Goal: Task Accomplishment & Management: Manage account settings

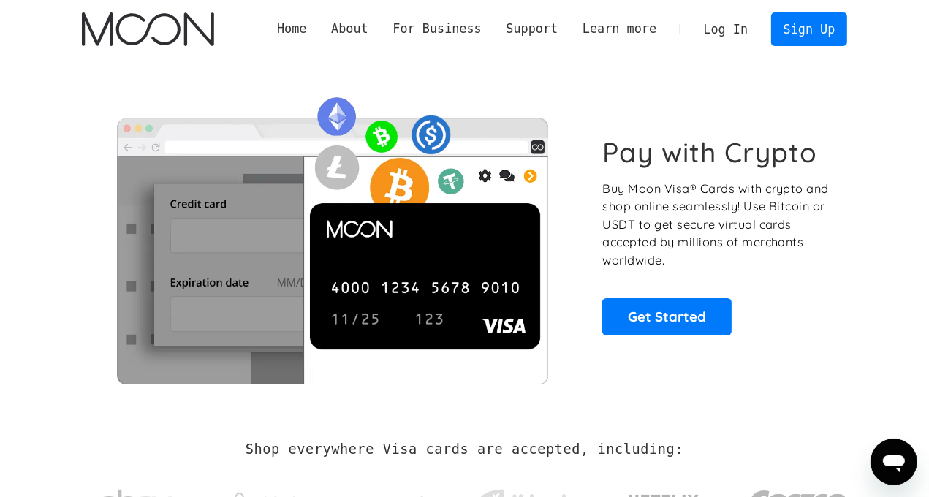
click at [746, 28] on link "Log In" at bounding box center [725, 29] width 69 height 32
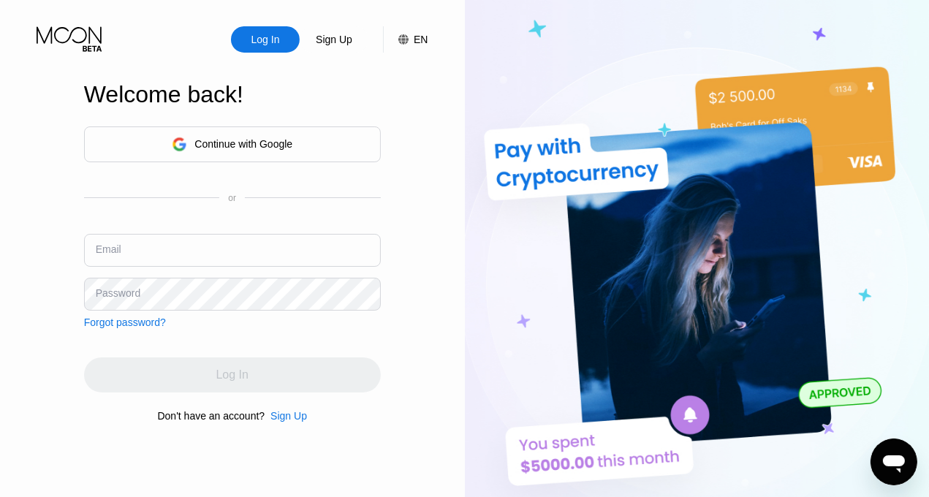
click at [240, 145] on div "Continue with Google" at bounding box center [243, 144] width 98 height 12
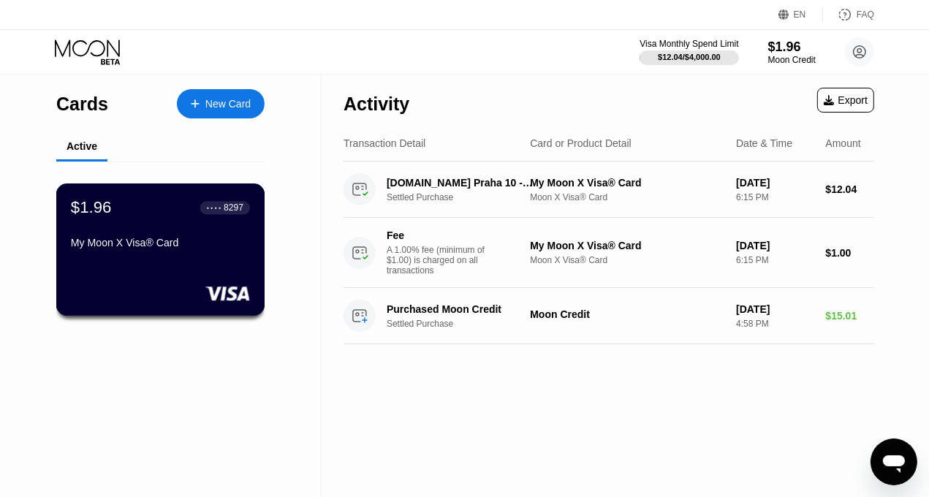
click at [224, 210] on div "8297" at bounding box center [234, 207] width 20 height 10
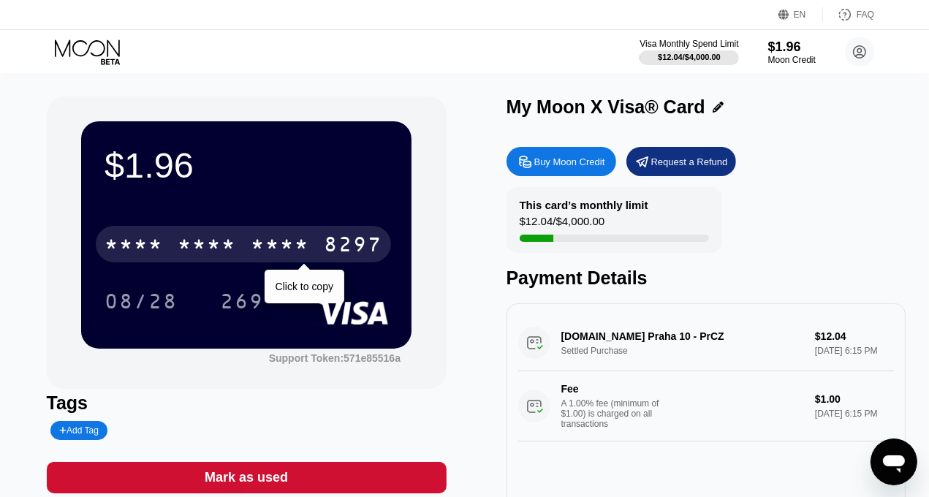
click at [251, 248] on div "* * * *" at bounding box center [280, 246] width 58 height 23
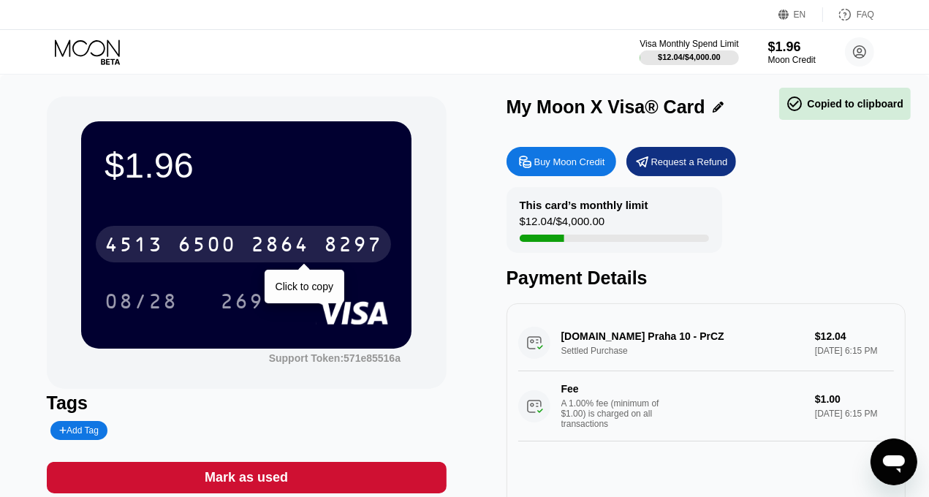
click at [307, 251] on div "2864" at bounding box center [280, 246] width 58 height 23
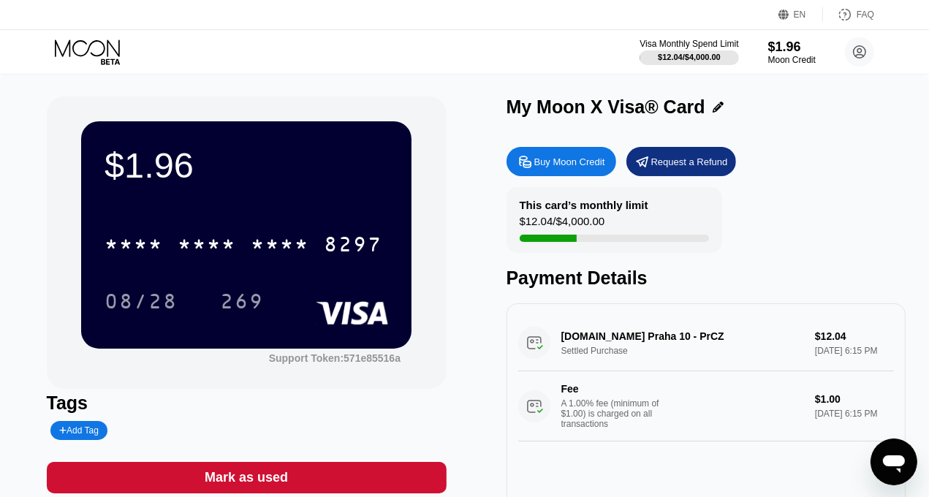
click at [860, 149] on div "Buy Moon Credit Request a Refund This card’s monthly limit $12.04 / $4,000.00 P…" at bounding box center [706, 349] width 400 height 419
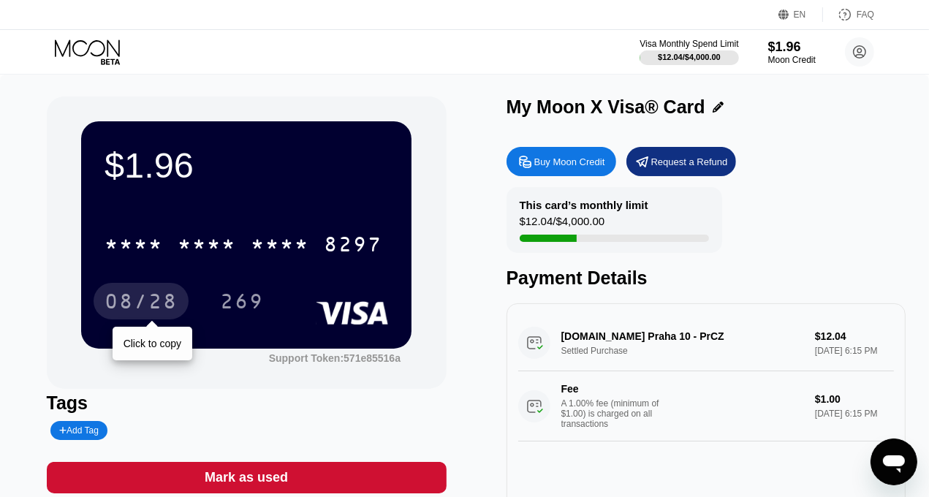
click at [167, 297] on div "08/28" at bounding box center [140, 303] width 73 height 23
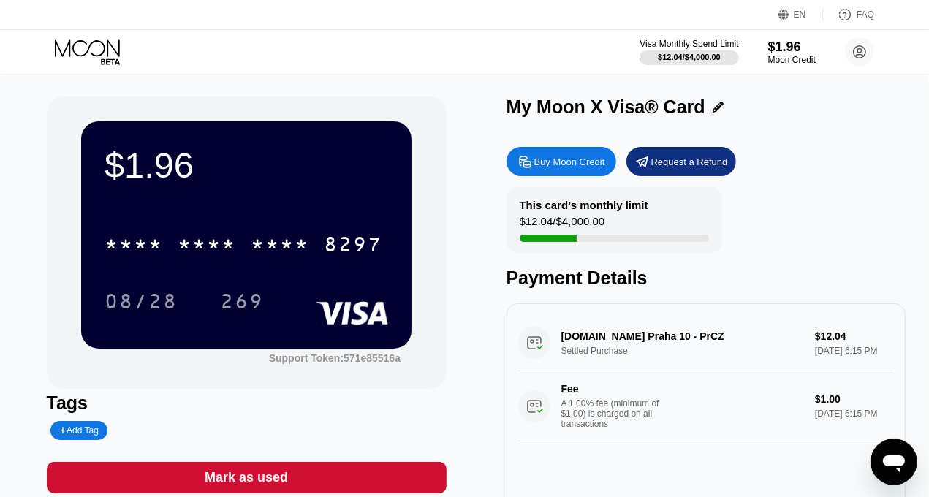
click at [848, 218] on div "This card’s monthly limit $12.04 / $4,000.00 Payment Details" at bounding box center [706, 238] width 400 height 102
click at [227, 312] on div "269" at bounding box center [242, 303] width 44 height 23
click at [819, 210] on div "This card’s monthly limit $12.04 / $4,000.00 Payment Details" at bounding box center [706, 238] width 400 height 102
